Goal: Information Seeking & Learning: Compare options

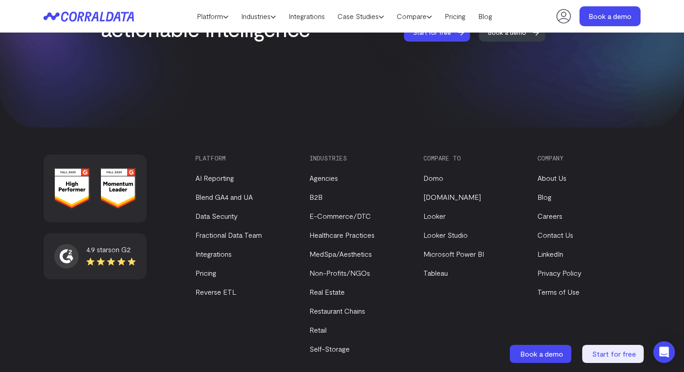
scroll to position [3885, 0]
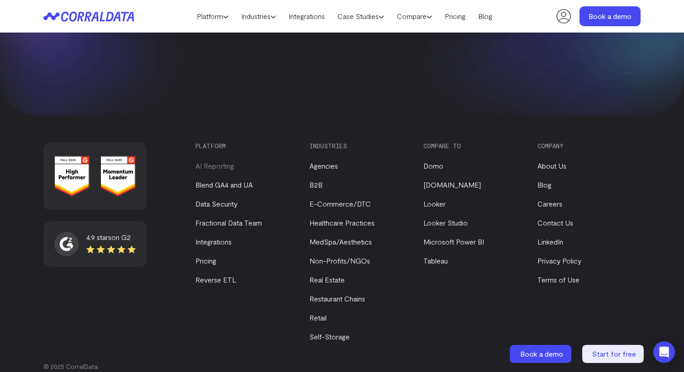
click at [214, 162] on link "AI Reporting" at bounding box center [214, 166] width 38 height 9
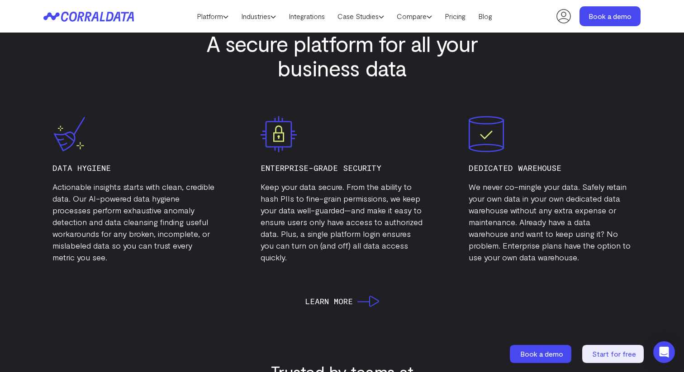
scroll to position [2939, 0]
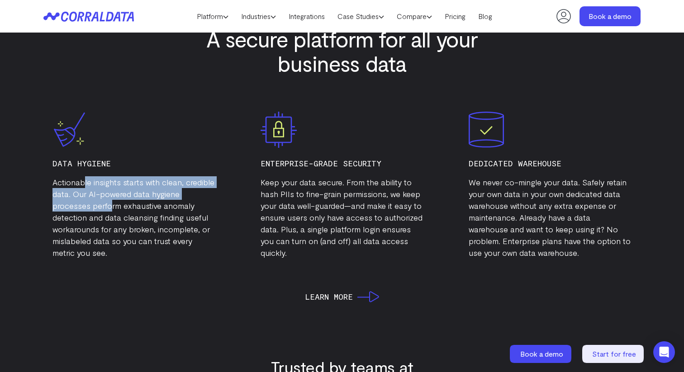
drag, startPoint x: 83, startPoint y: 183, endPoint x: 110, endPoint y: 209, distance: 36.8
click at [110, 209] on p "Actionable insights starts with clean, credible data. Our AI-powered data hygie…" at bounding box center [133, 217] width 163 height 82
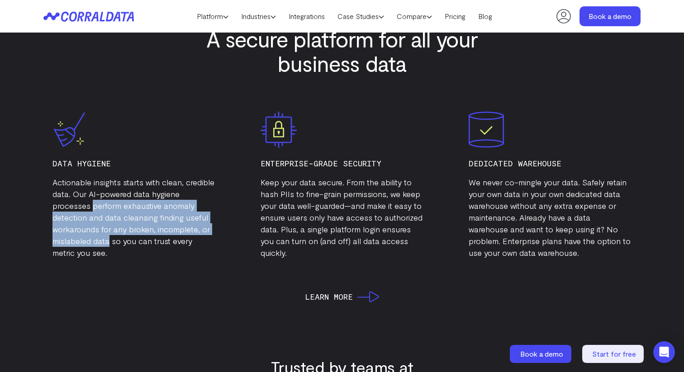
drag, startPoint x: 93, startPoint y: 203, endPoint x: 108, endPoint y: 237, distance: 36.9
click at [108, 237] on p "Actionable insights starts with clean, credible data. Our AI-powered data hygie…" at bounding box center [133, 217] width 163 height 82
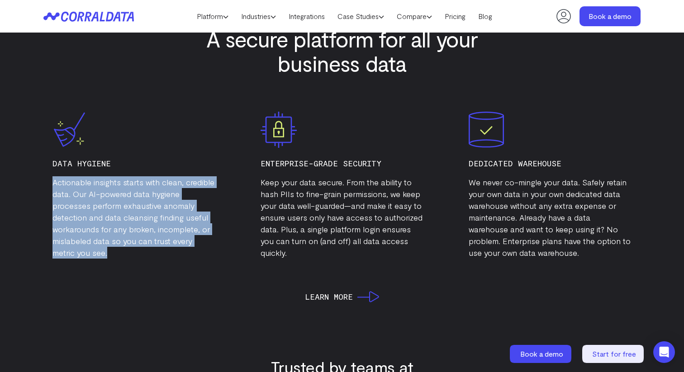
drag, startPoint x: 110, startPoint y: 258, endPoint x: 50, endPoint y: 176, distance: 101.3
click at [50, 176] on div "Data Hygiene Actionable insights starts with clean, credible data. Our AI-power…" at bounding box center [133, 185] width 181 height 165
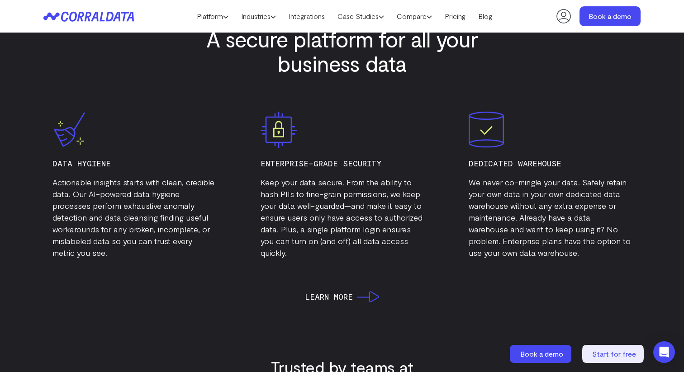
click at [78, 195] on p "Actionable insights starts with clean, credible data. Our AI-powered data hygie…" at bounding box center [133, 217] width 163 height 82
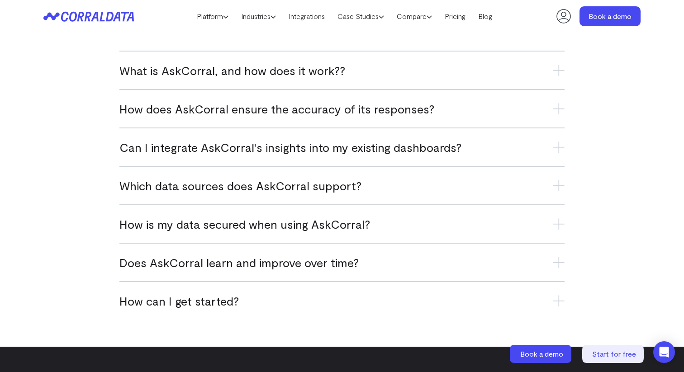
scroll to position [3659, 0]
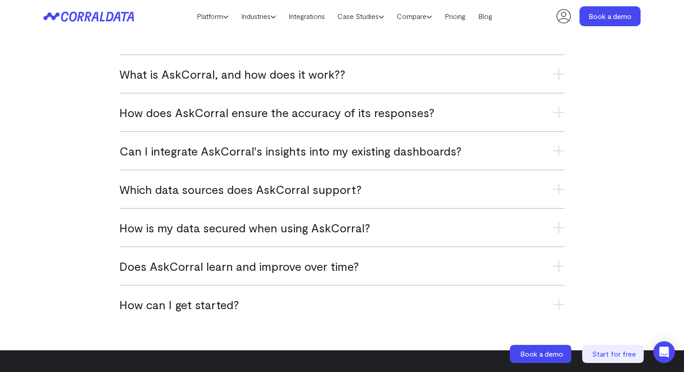
click at [319, 74] on span "What is AskCorral, and how does it work??" at bounding box center [232, 74] width 226 height 15
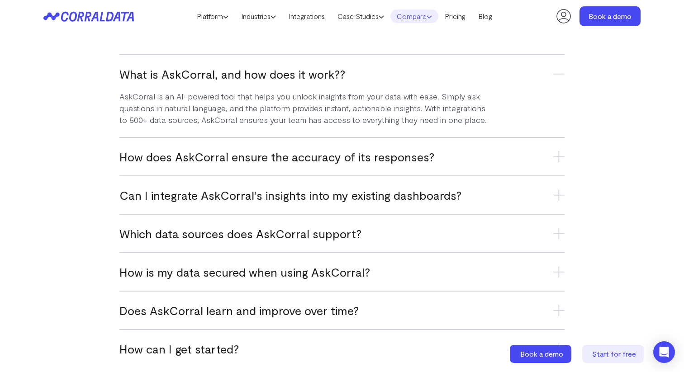
click at [428, 16] on link "Compare" at bounding box center [415, 17] width 48 height 14
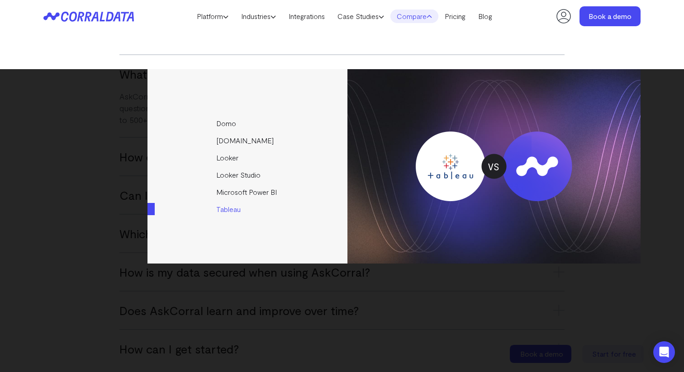
click at [229, 207] on link "Tableau" at bounding box center [248, 209] width 201 height 17
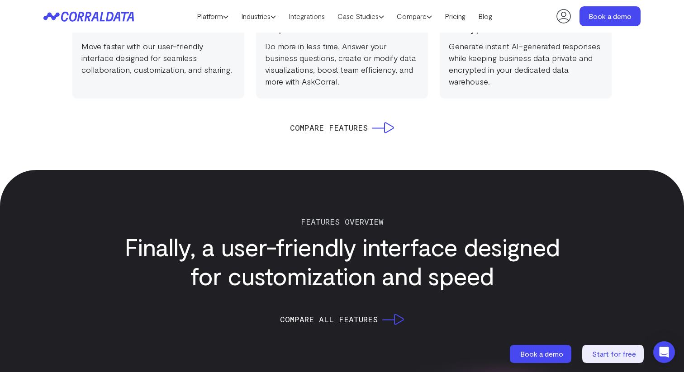
scroll to position [927, 0]
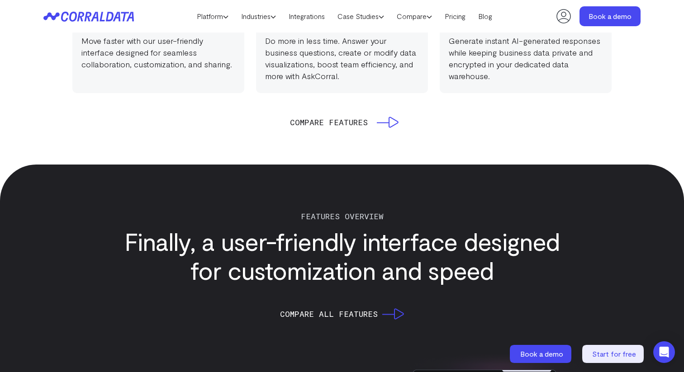
click at [333, 124] on span "Compare Features" at bounding box center [329, 122] width 78 height 13
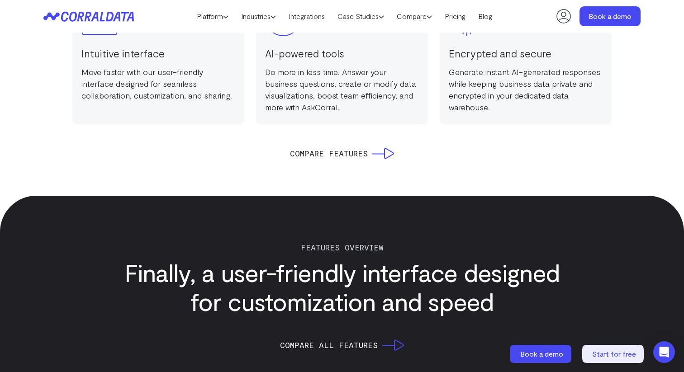
scroll to position [878, 0]
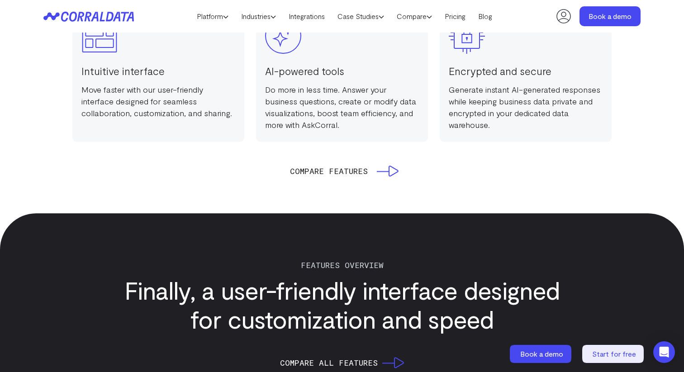
click at [340, 171] on span "Compare Features" at bounding box center [329, 171] width 78 height 13
click at [388, 171] on use at bounding box center [388, 171] width 22 height 11
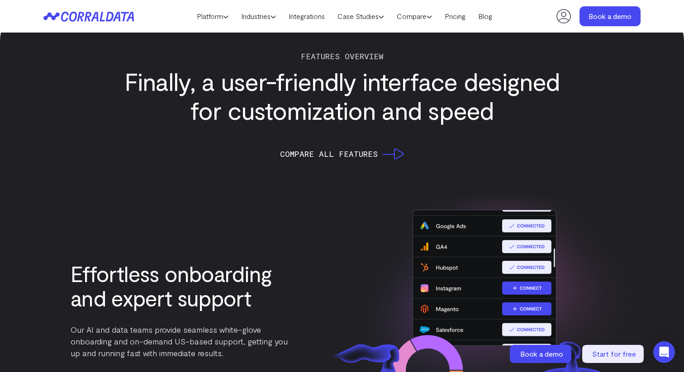
scroll to position [1089, 0]
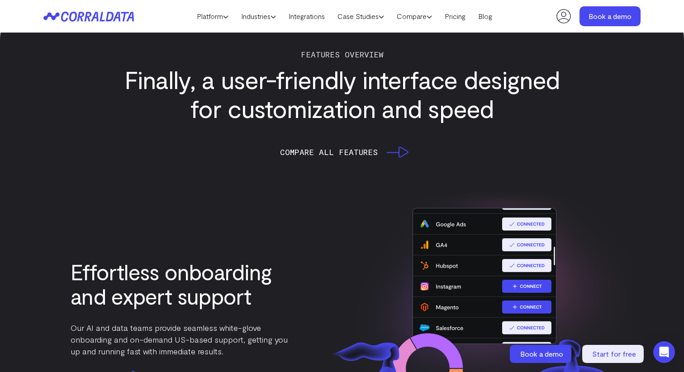
click at [394, 152] on icon at bounding box center [398, 152] width 22 height 11
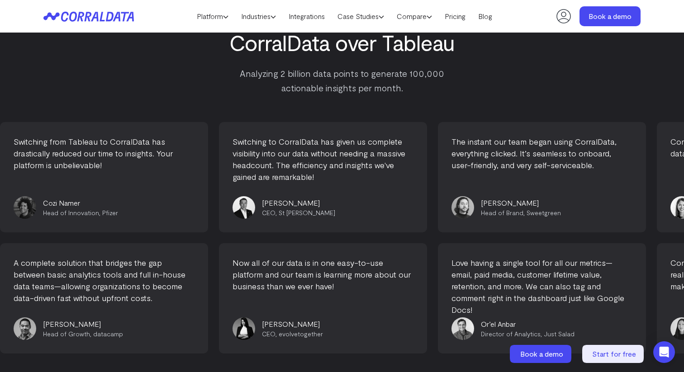
scroll to position [5017, 0]
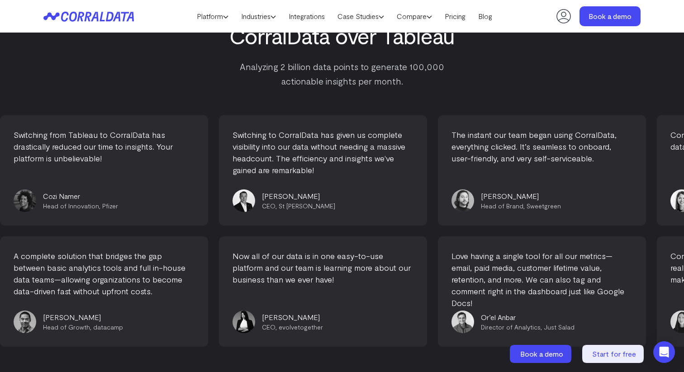
click at [69, 179] on div "Switching from Tableau to CorralData has drastically reduced our time to insigh…" at bounding box center [98, 170] width 208 height 110
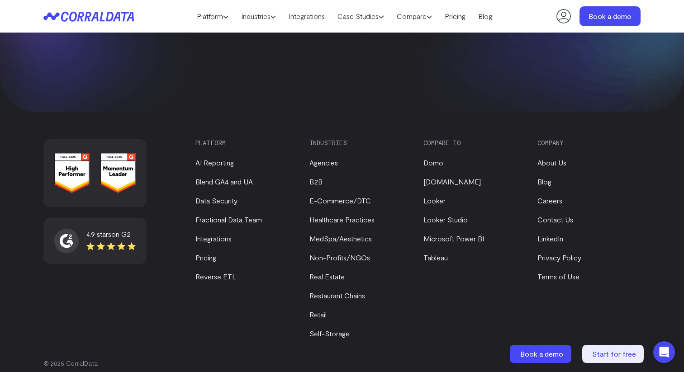
scroll to position [5513, 0]
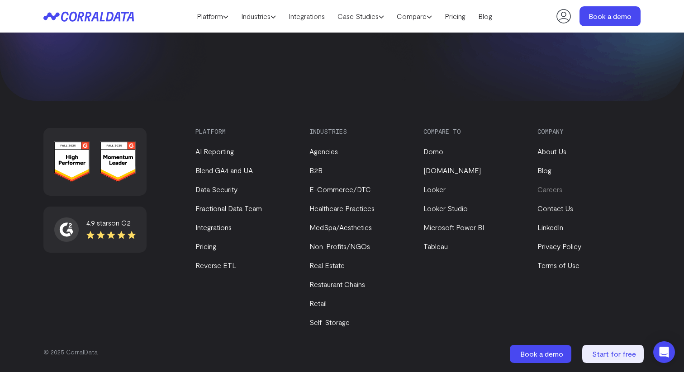
click at [557, 191] on link "Careers" at bounding box center [550, 189] width 25 height 9
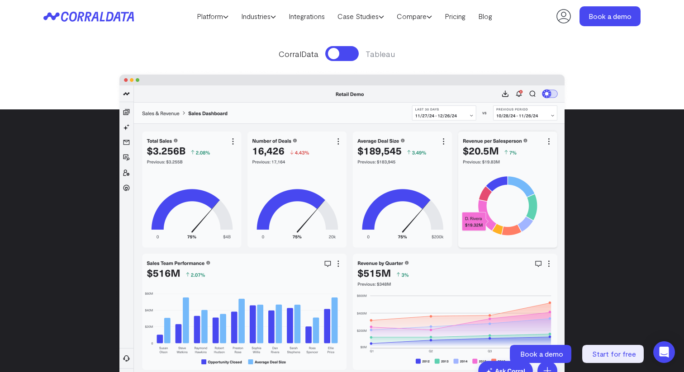
scroll to position [164, 0]
click at [341, 51] on button at bounding box center [341, 54] width 33 height 15
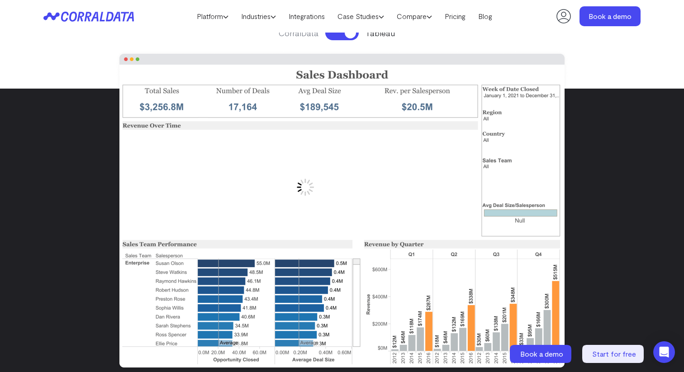
scroll to position [176, 0]
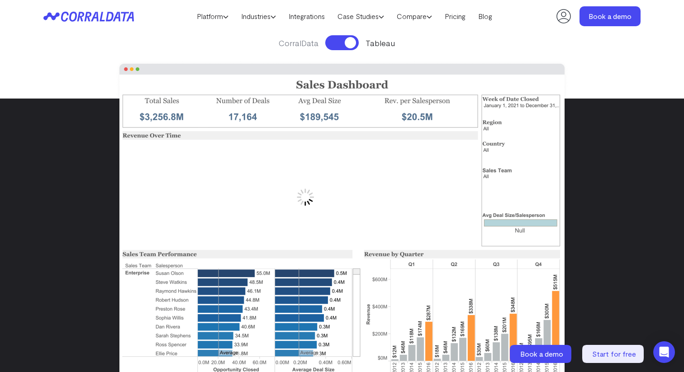
click at [337, 45] on button at bounding box center [341, 42] width 33 height 15
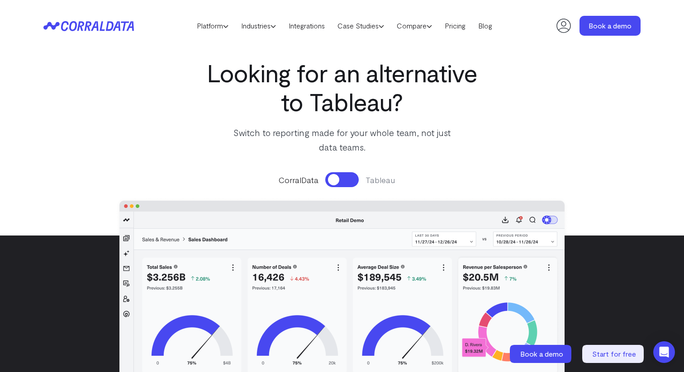
scroll to position [0, 0]
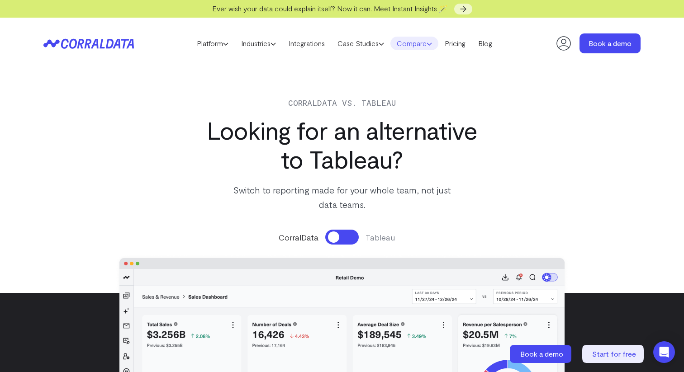
click at [415, 44] on link "Compare" at bounding box center [415, 44] width 48 height 14
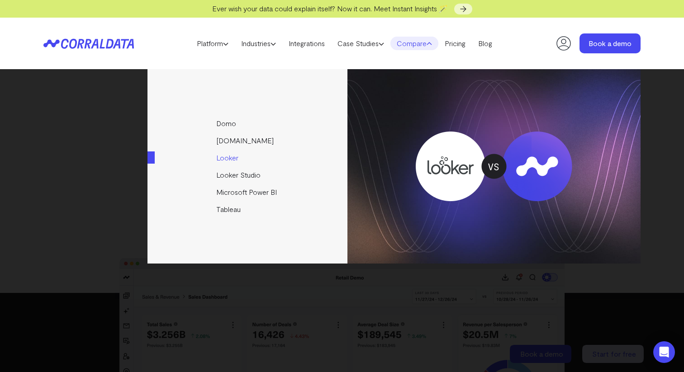
click at [229, 160] on link "Looker" at bounding box center [248, 157] width 201 height 17
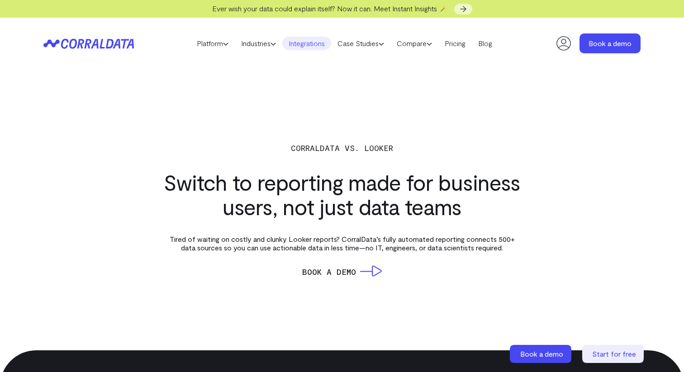
click at [320, 41] on link "Integrations" at bounding box center [306, 44] width 49 height 14
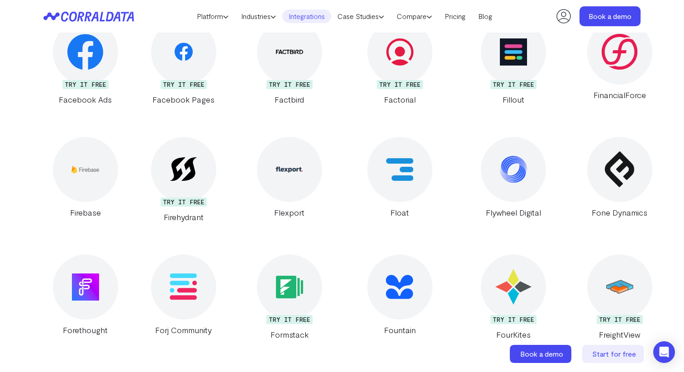
scroll to position [5062, 0]
